Goal: Transaction & Acquisition: Purchase product/service

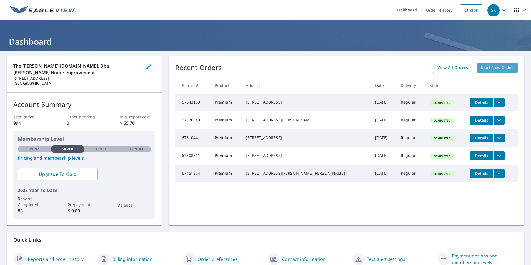
click at [496, 69] on span "Start New Order" at bounding box center [497, 67] width 32 height 7
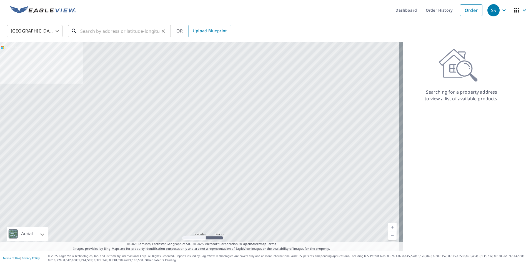
click at [99, 30] on input "text" at bounding box center [119, 31] width 79 height 16
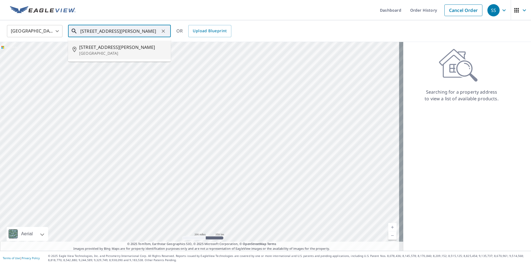
click at [97, 50] on span "[STREET_ADDRESS][PERSON_NAME]" at bounding box center [122, 47] width 87 height 7
type input "[STREET_ADDRESS][PERSON_NAME][PERSON_NAME]"
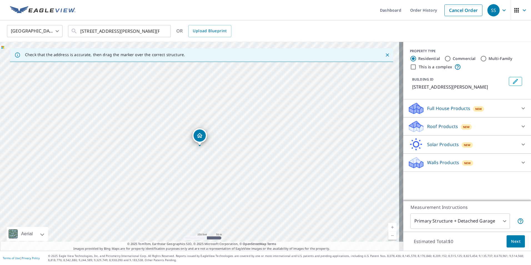
click at [436, 130] on p "Roof Products" at bounding box center [442, 126] width 31 height 7
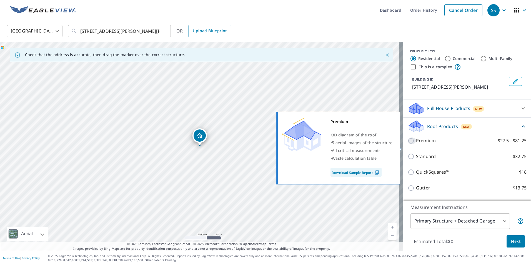
click at [408, 144] on input "Premium $27.5 - $81.25" at bounding box center [412, 141] width 8 height 7
checkbox input "true"
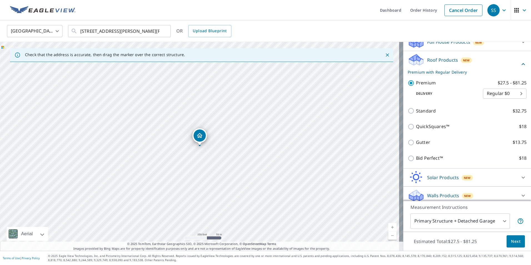
scroll to position [77, 0]
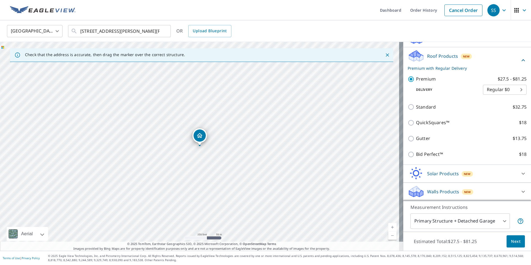
click at [512, 242] on span "Next" at bounding box center [515, 241] width 9 height 7
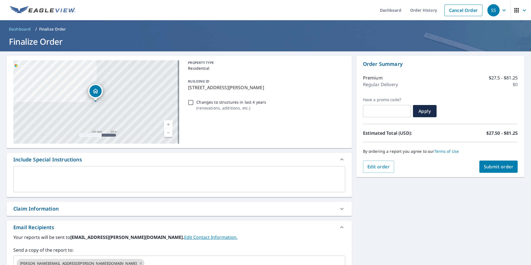
click at [190, 102] on input "Changes to structures in last 4 years ( renovations, additions, etc. )" at bounding box center [191, 102] width 7 height 7
checkbox input "true"
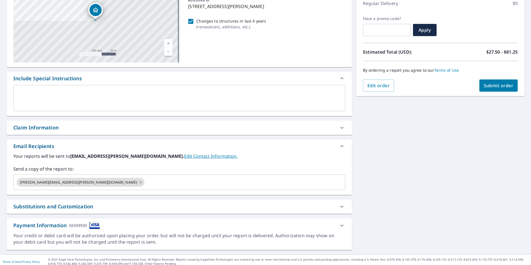
scroll to position [85, 0]
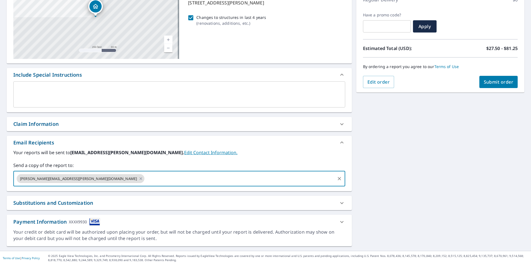
click at [145, 178] on input "text" at bounding box center [239, 178] width 189 height 11
type input "[EMAIL_ADDRESS][DOMAIN_NAME]"
click at [99, 203] on div "Substitutions and Customization" at bounding box center [174, 203] width 322 height 8
checkbox input "true"
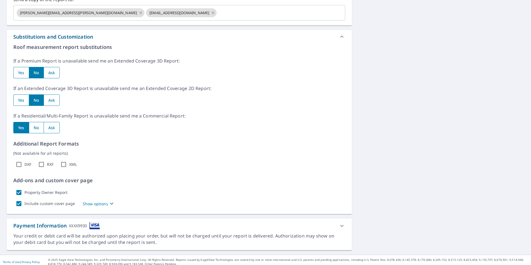
scroll to position [254, 0]
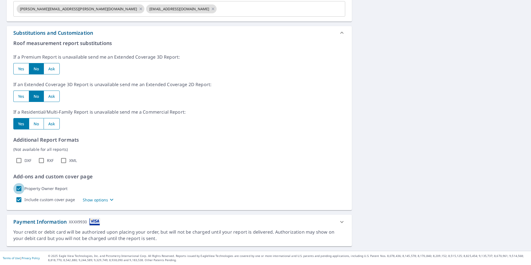
click at [18, 186] on input "Property Owner Report" at bounding box center [18, 188] width 11 height 11
checkbox input "false"
click at [20, 198] on input "Include custom cover page" at bounding box center [18, 199] width 11 height 11
checkbox input "false"
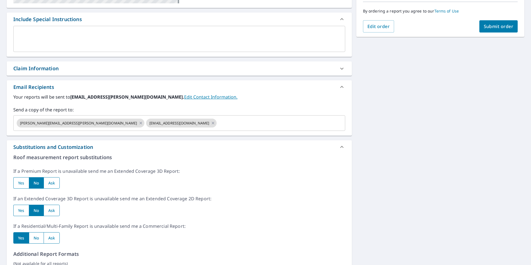
scroll to position [0, 0]
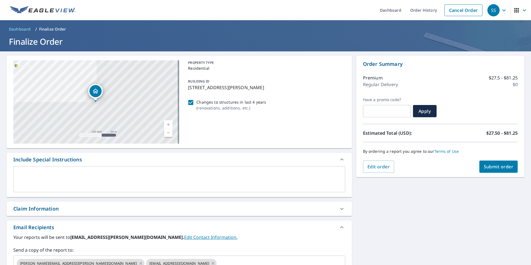
click at [495, 163] on button "Submit order" at bounding box center [499, 167] width 39 height 12
